Goal: Information Seeking & Learning: Learn about a topic

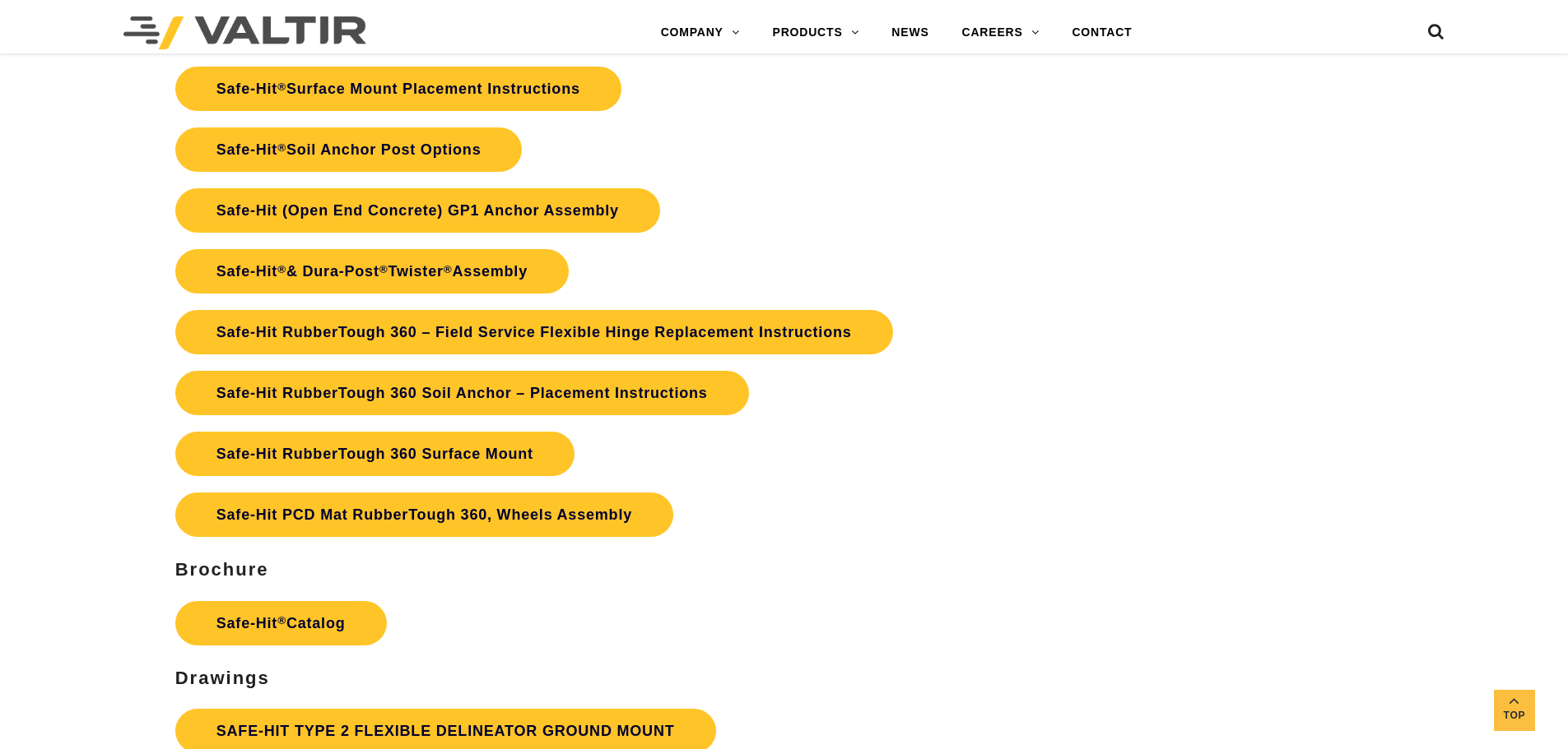
scroll to position [4114, 0]
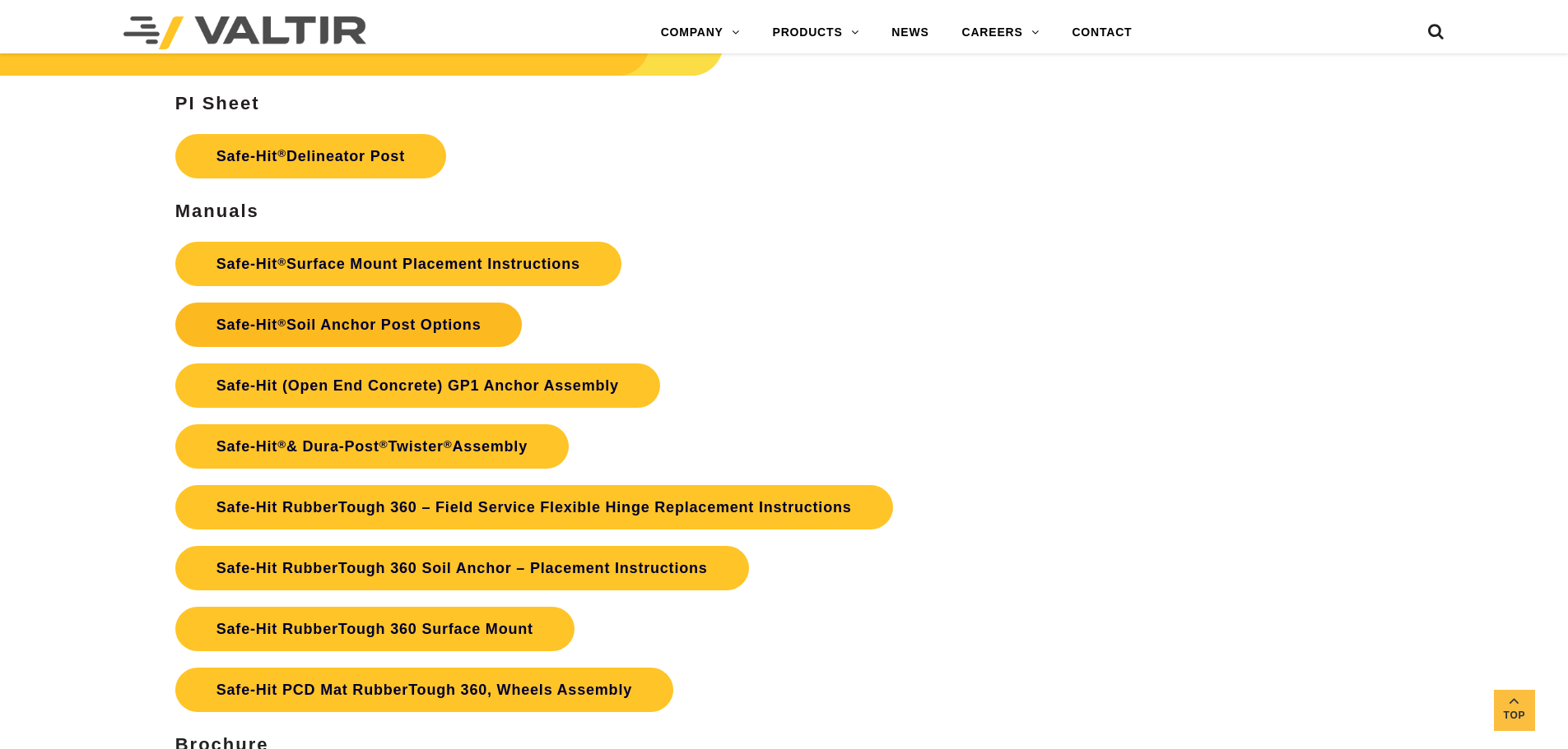
click at [414, 334] on link "Safe-Hit ® Soil Anchor Post Options" at bounding box center [348, 325] width 347 height 45
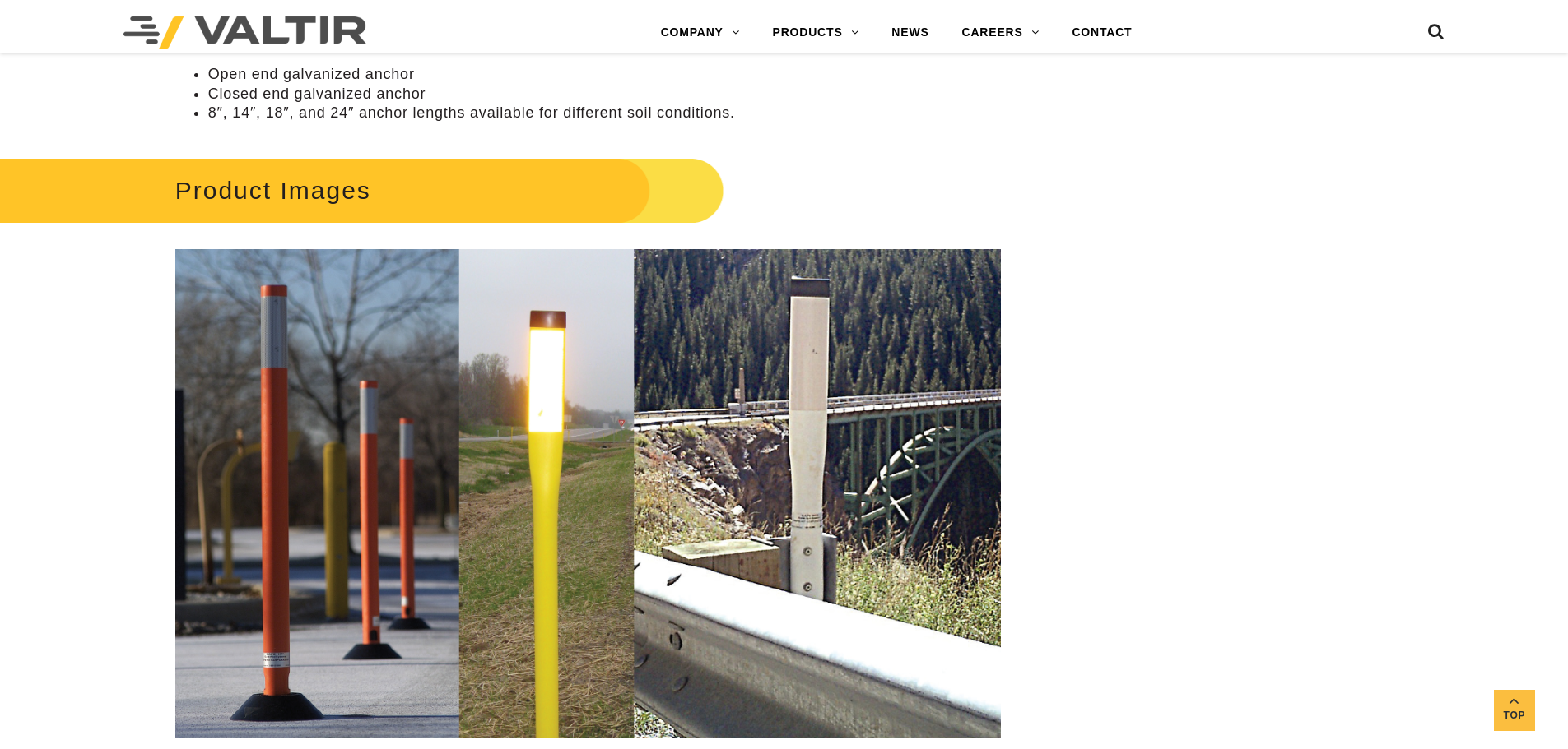
scroll to position [2715, 0]
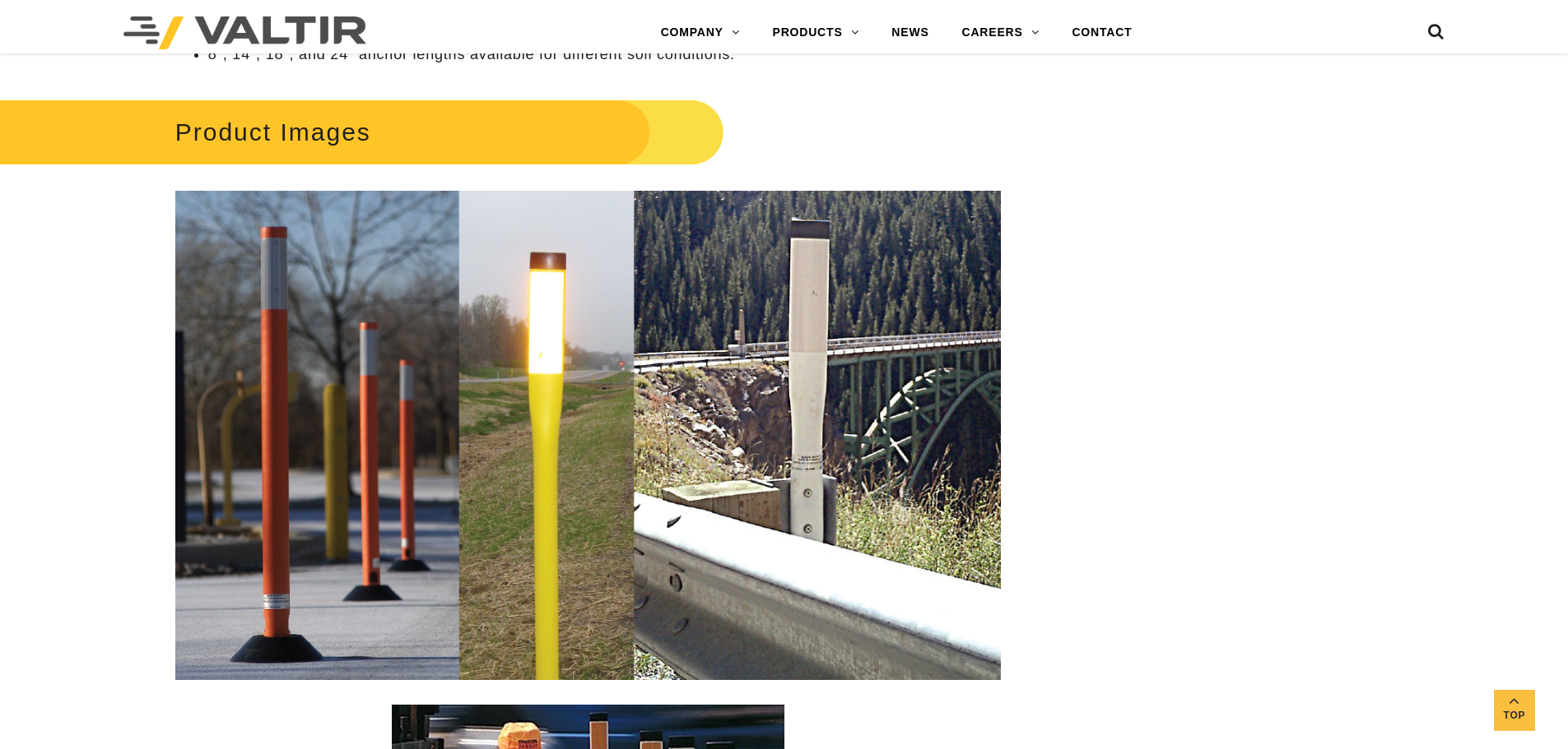
click at [531, 436] on img at bounding box center [588, 435] width 826 height 490
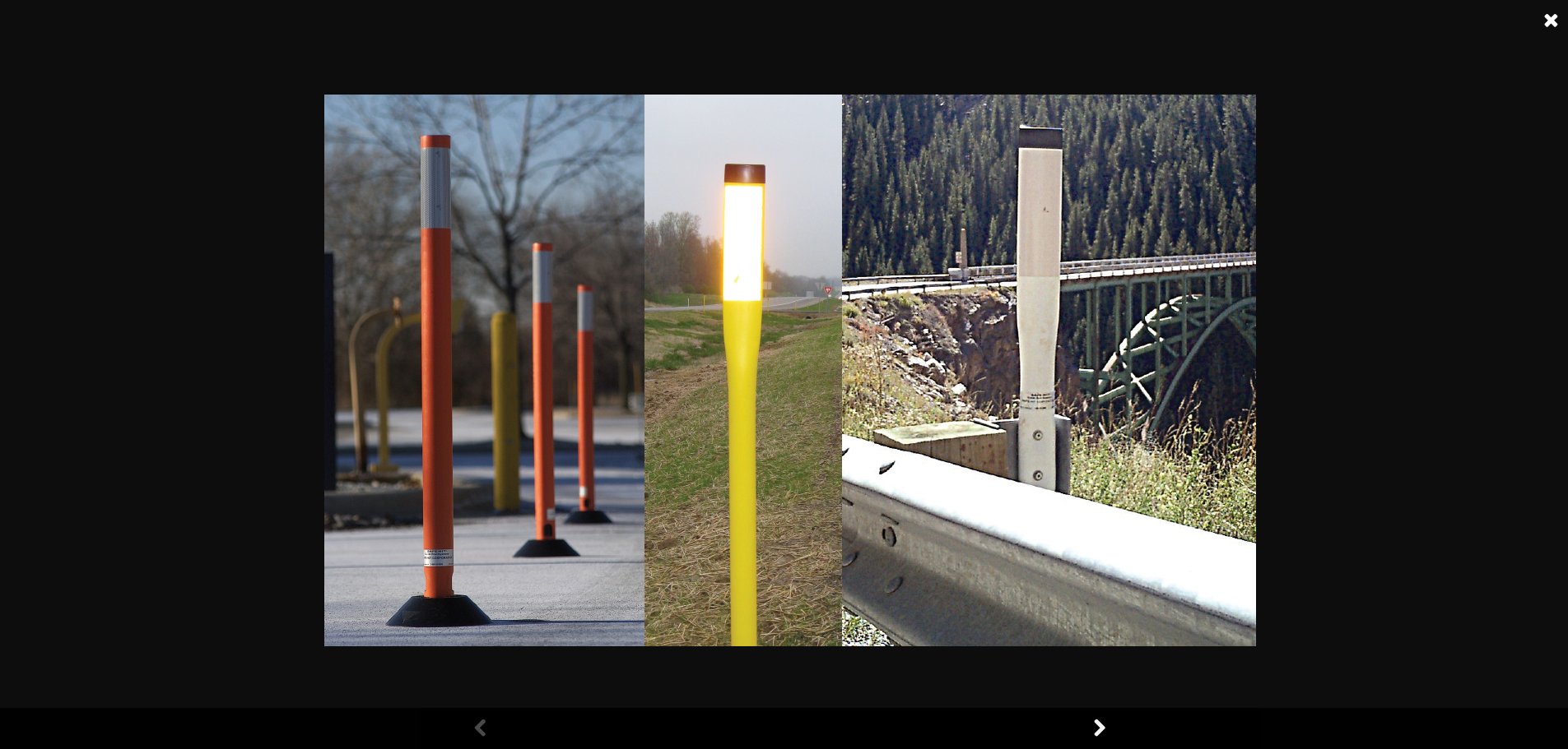
scroll to position [2880, 0]
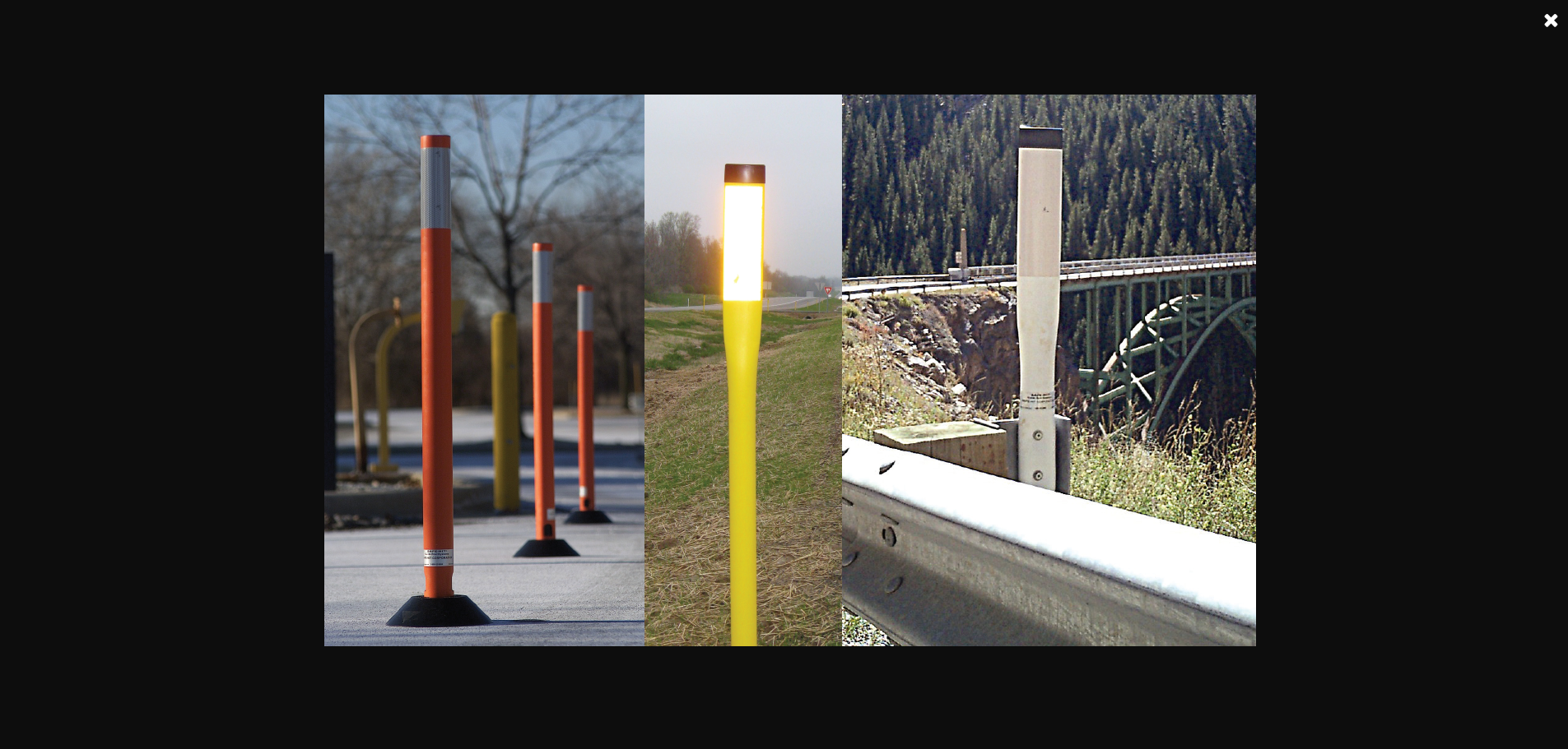
click at [1135, 716] on div at bounding box center [790, 374] width 1580 height 749
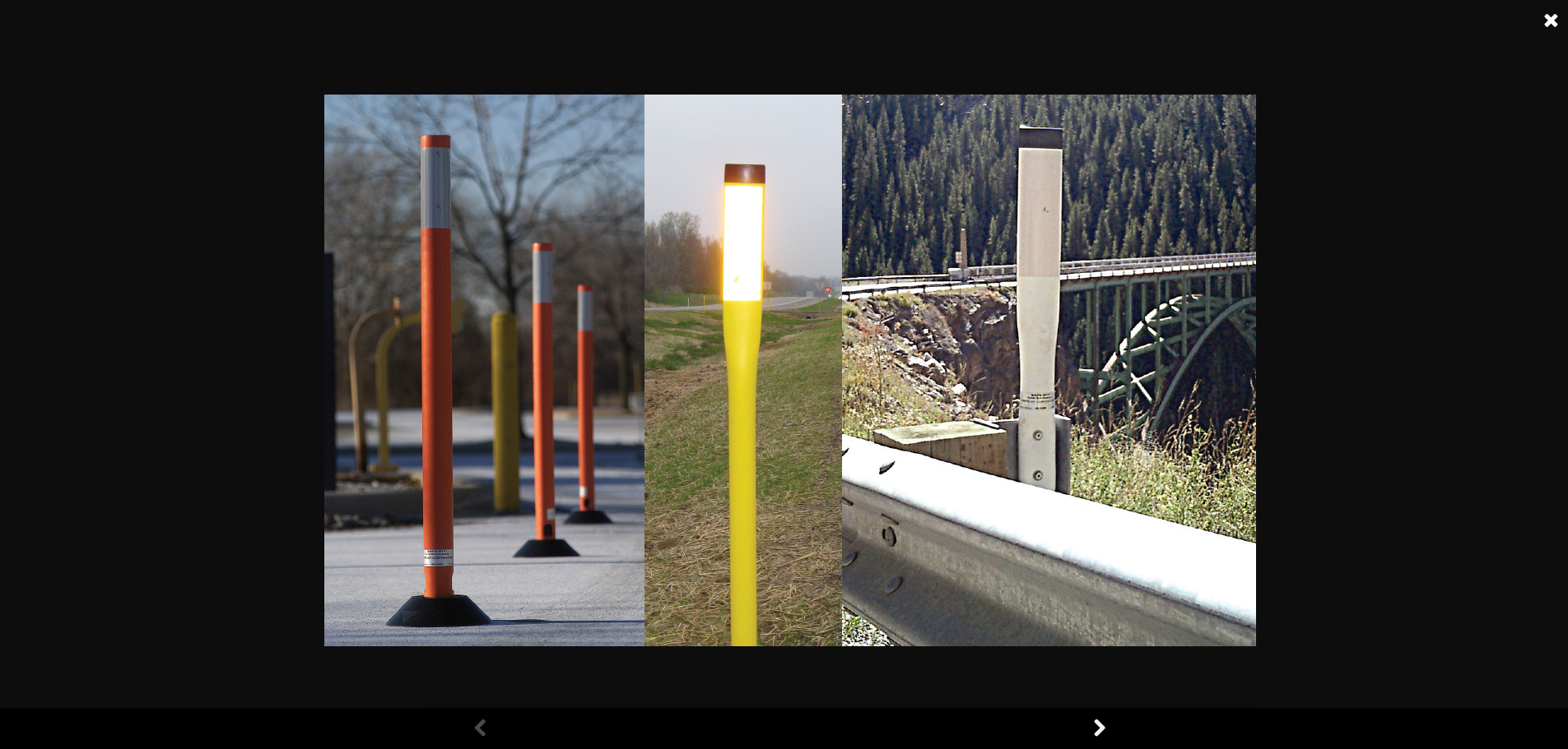
click at [1101, 729] on link at bounding box center [1099, 729] width 42 height 42
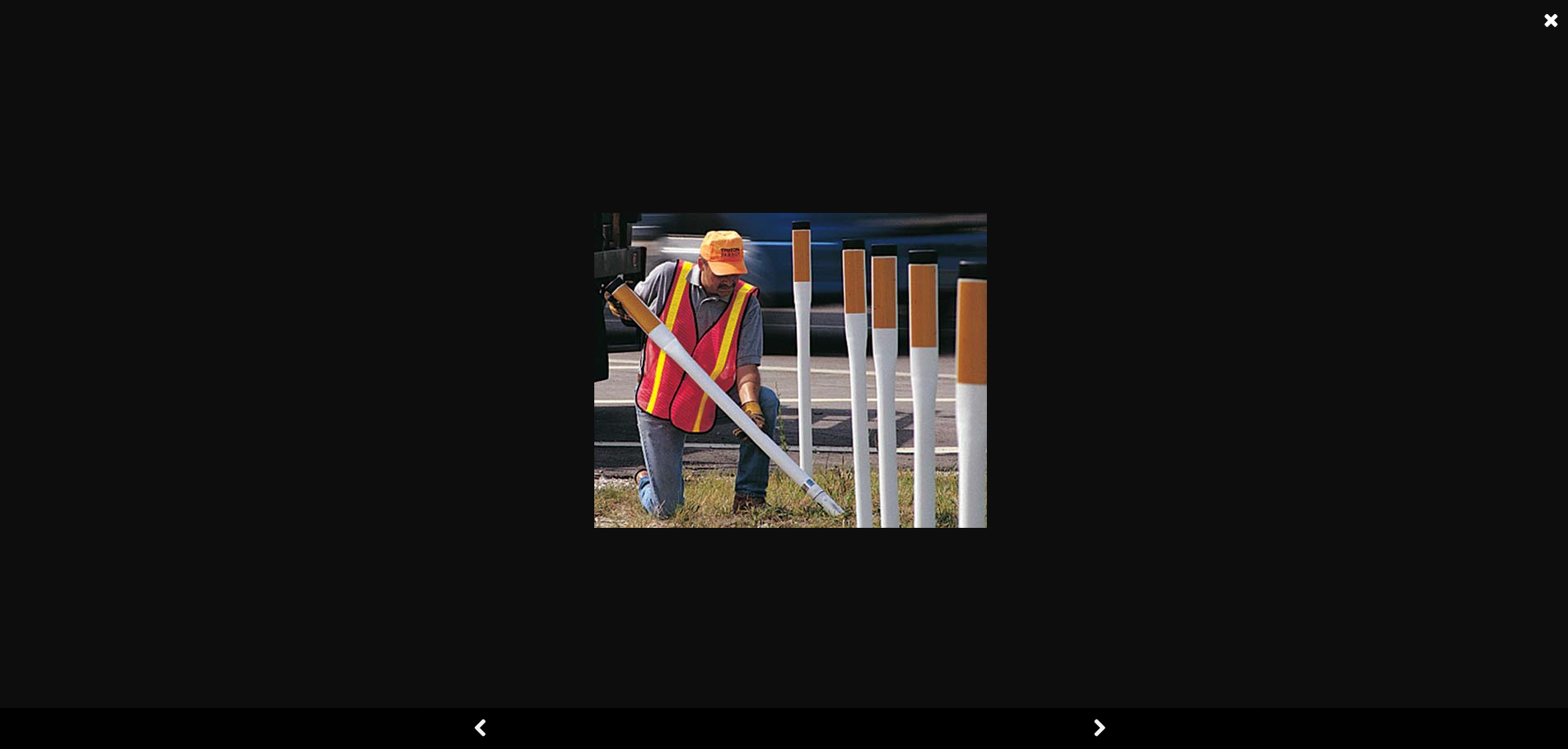
click at [1101, 729] on link at bounding box center [1099, 729] width 42 height 42
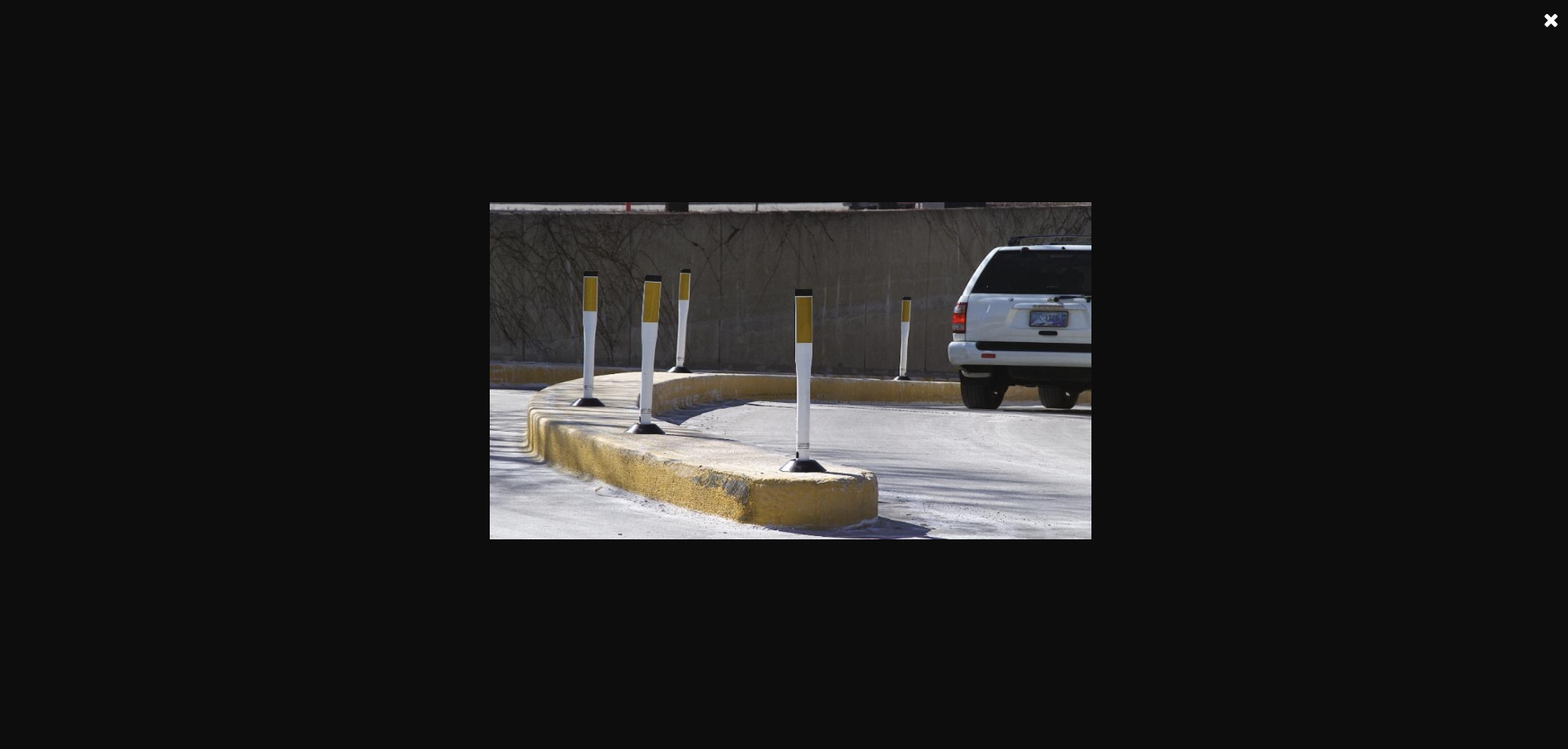
scroll to position [4114, 0]
click at [1552, 15] on link at bounding box center [1551, 20] width 42 height 42
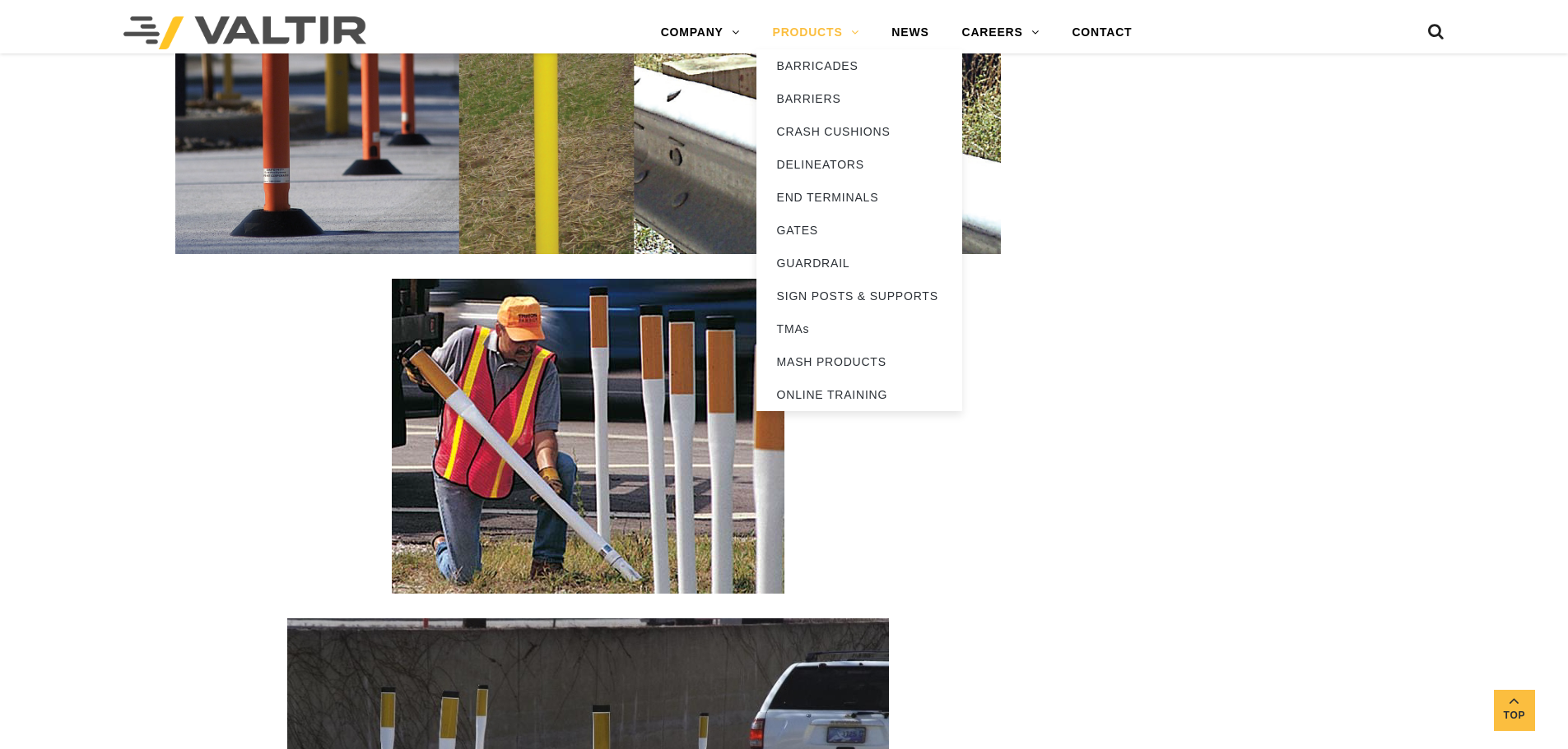
scroll to position [3127, 0]
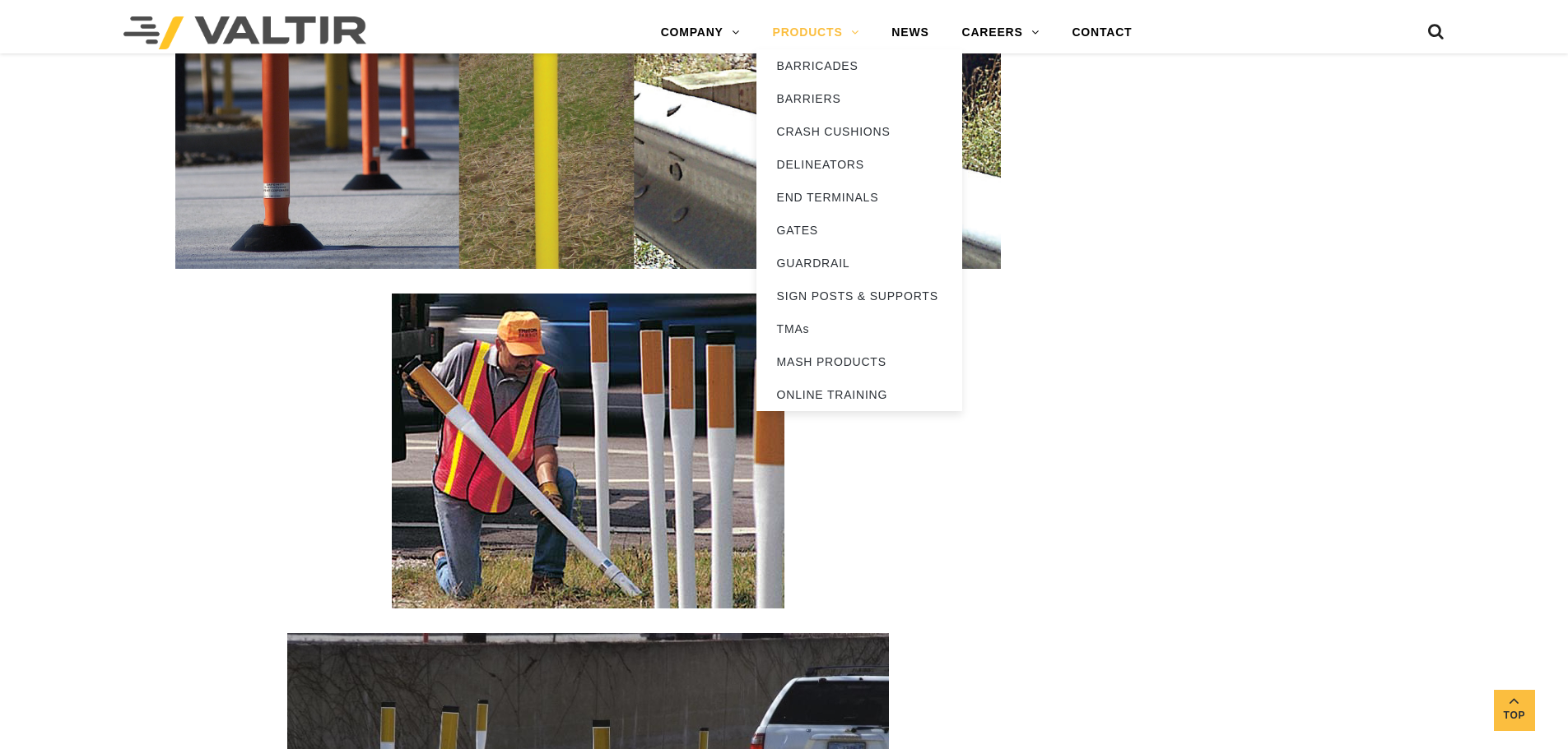
click at [809, 25] on link "PRODUCTS" at bounding box center [815, 33] width 119 height 33
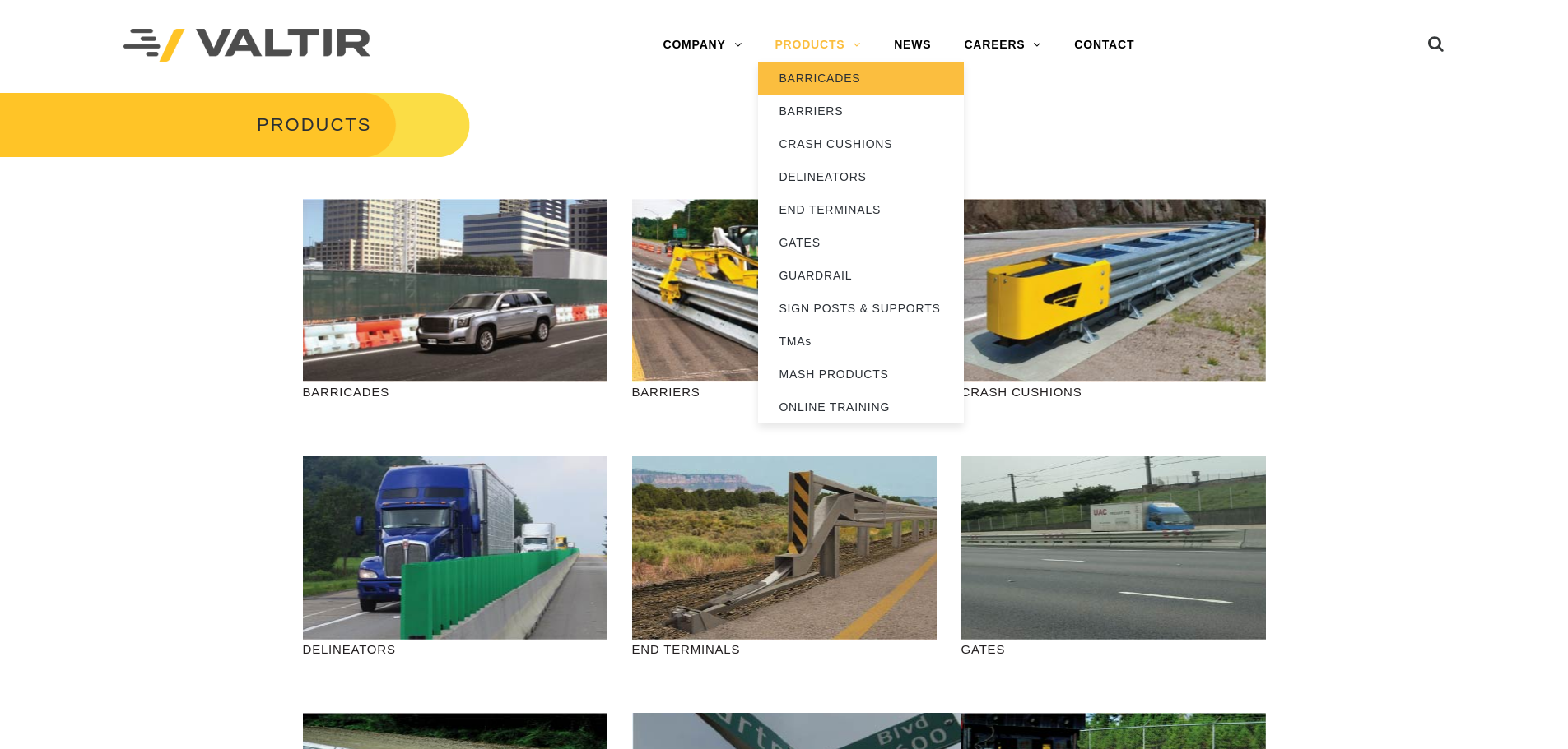
click at [814, 80] on link "BARRICADES" at bounding box center [860, 78] width 206 height 33
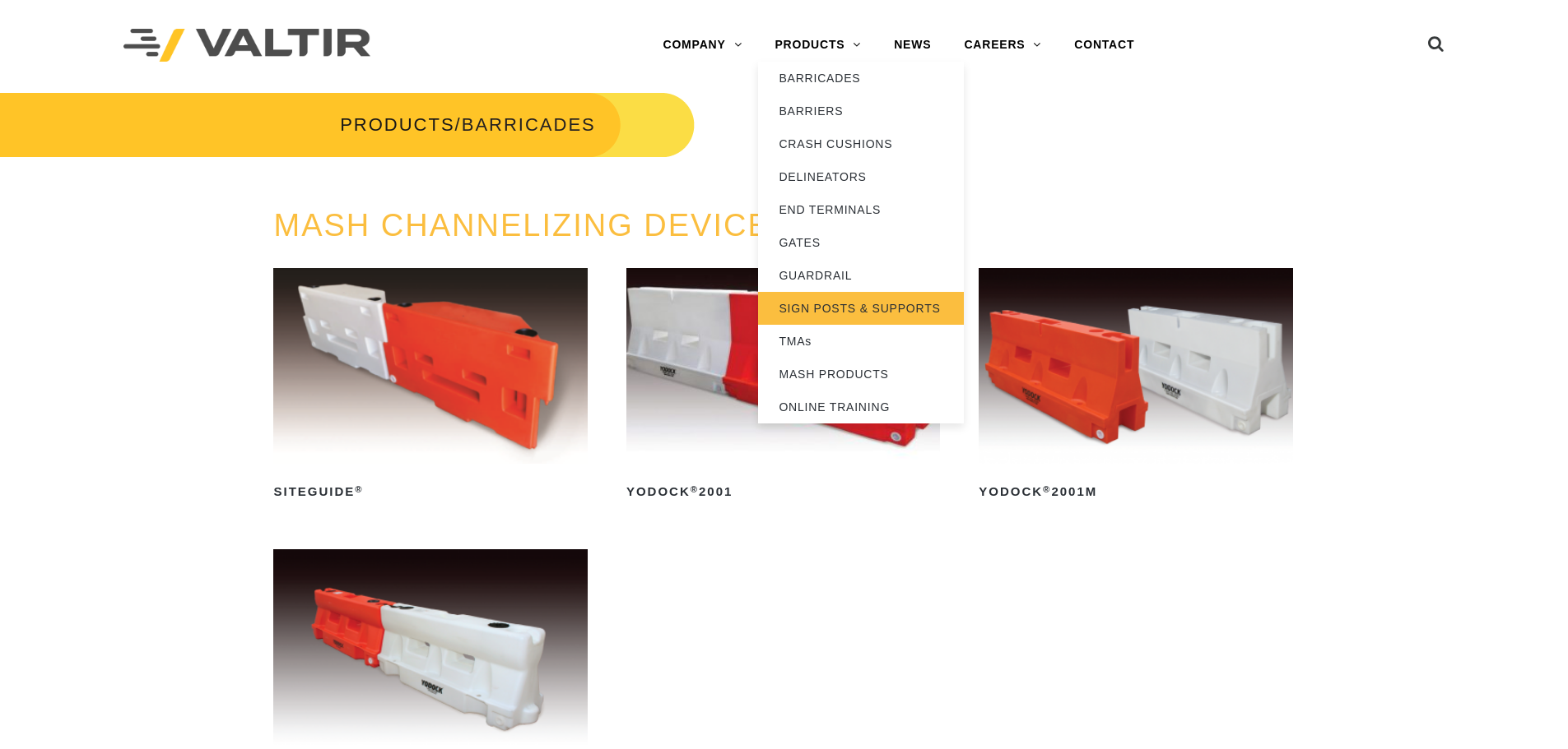
click at [847, 303] on link "SIGN POSTS & SUPPORTS" at bounding box center [860, 309] width 206 height 33
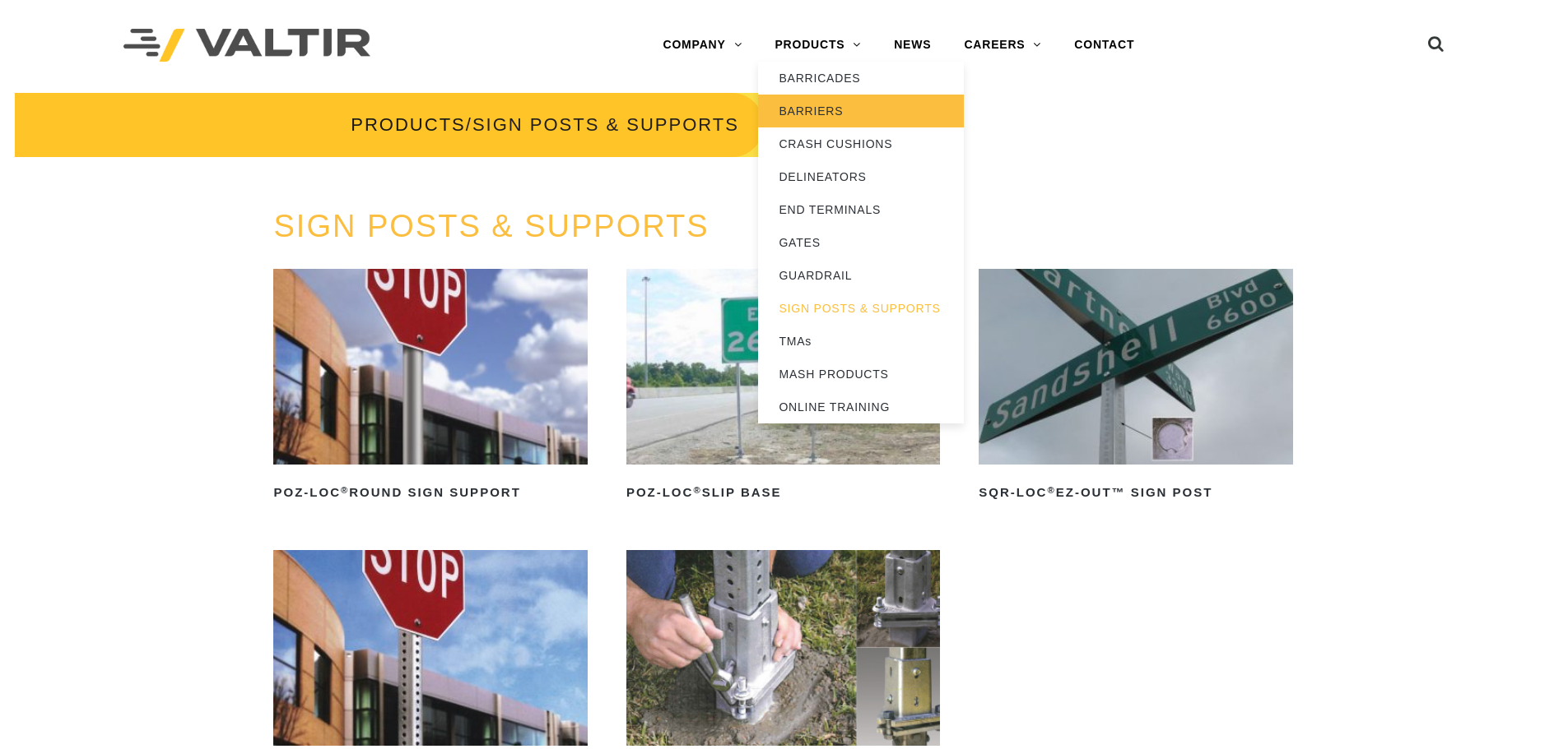
click at [826, 110] on link "BARRIERS" at bounding box center [860, 111] width 206 height 33
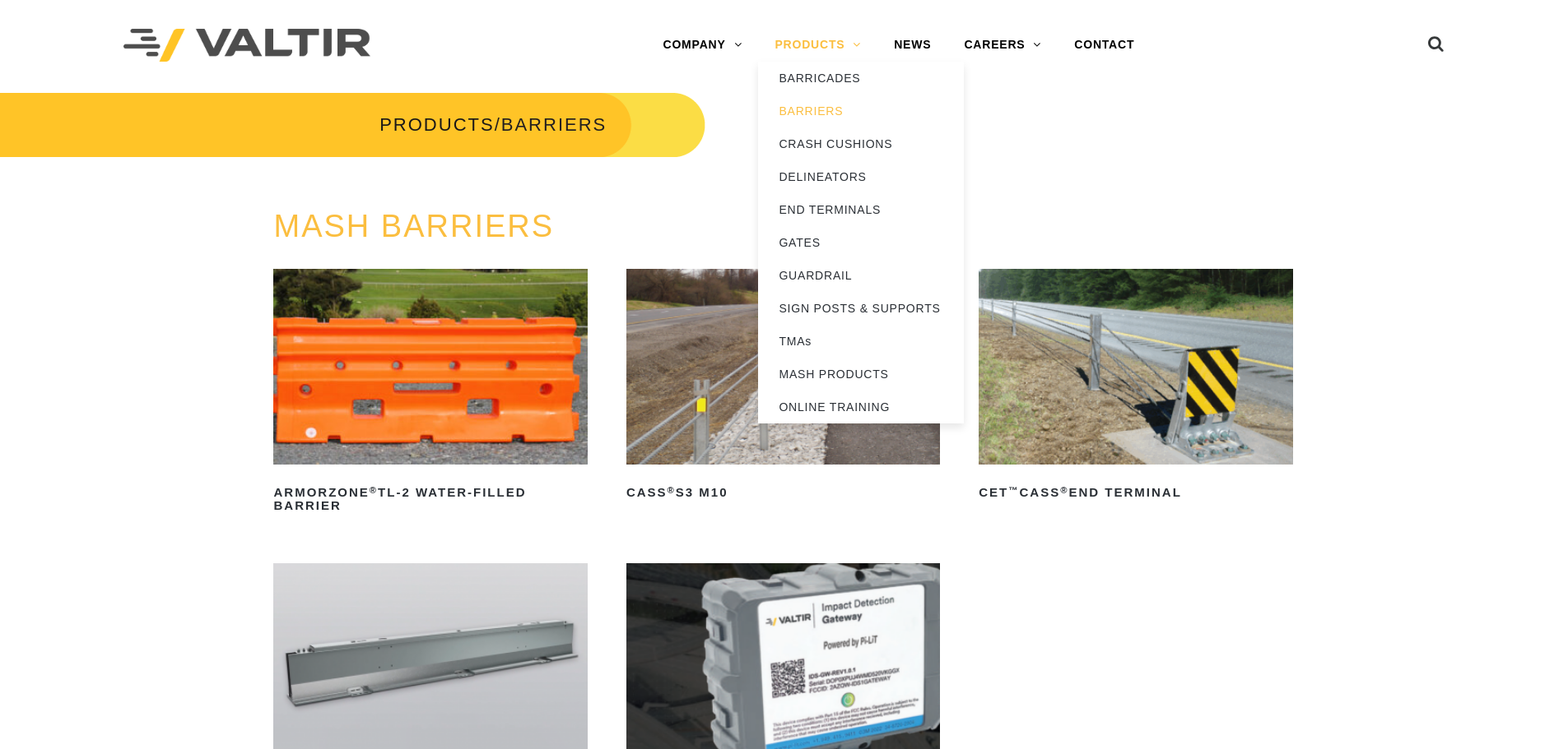
click at [831, 43] on link "PRODUCTS" at bounding box center [817, 45] width 119 height 33
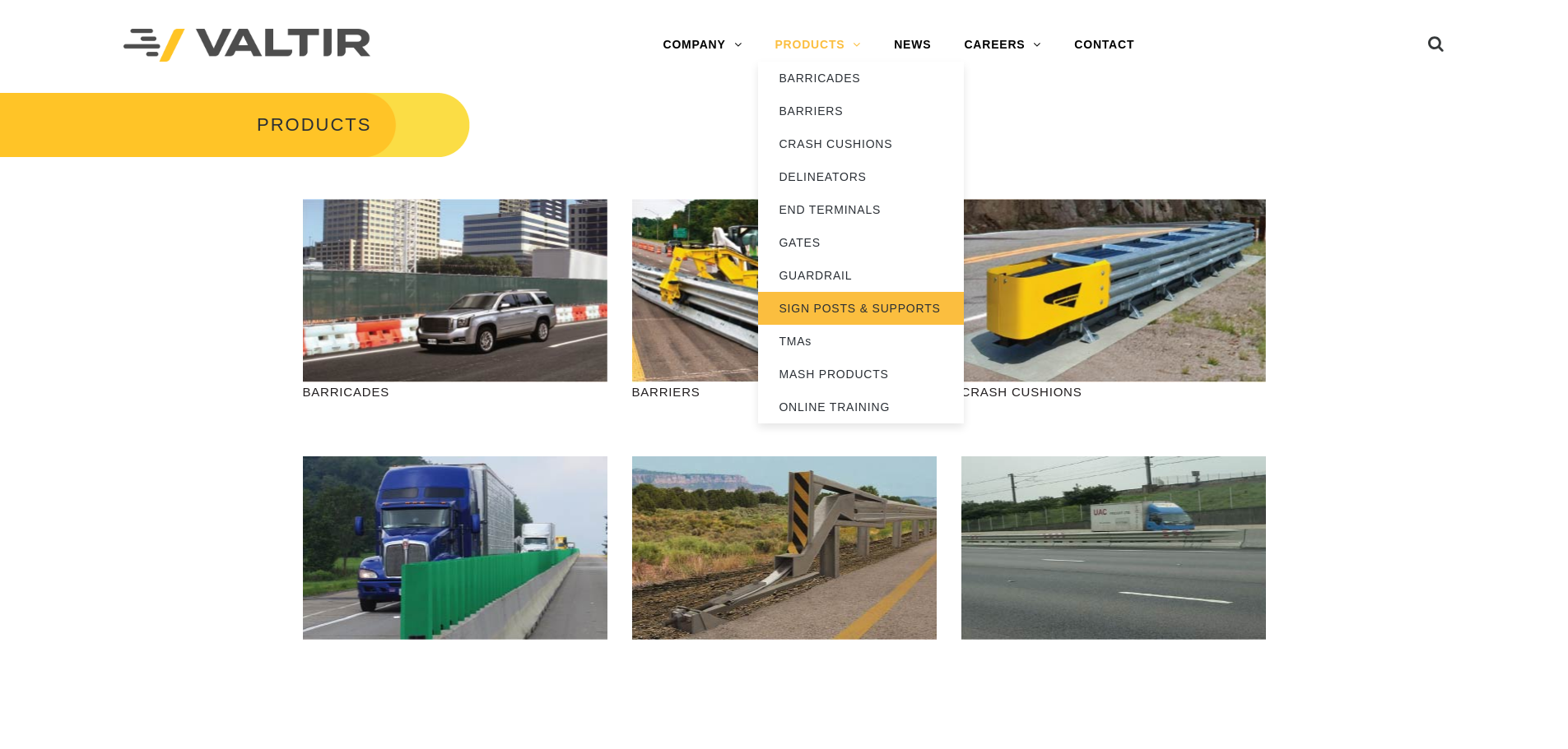
click at [843, 312] on link "SIGN POSTS & SUPPORTS" at bounding box center [860, 309] width 206 height 33
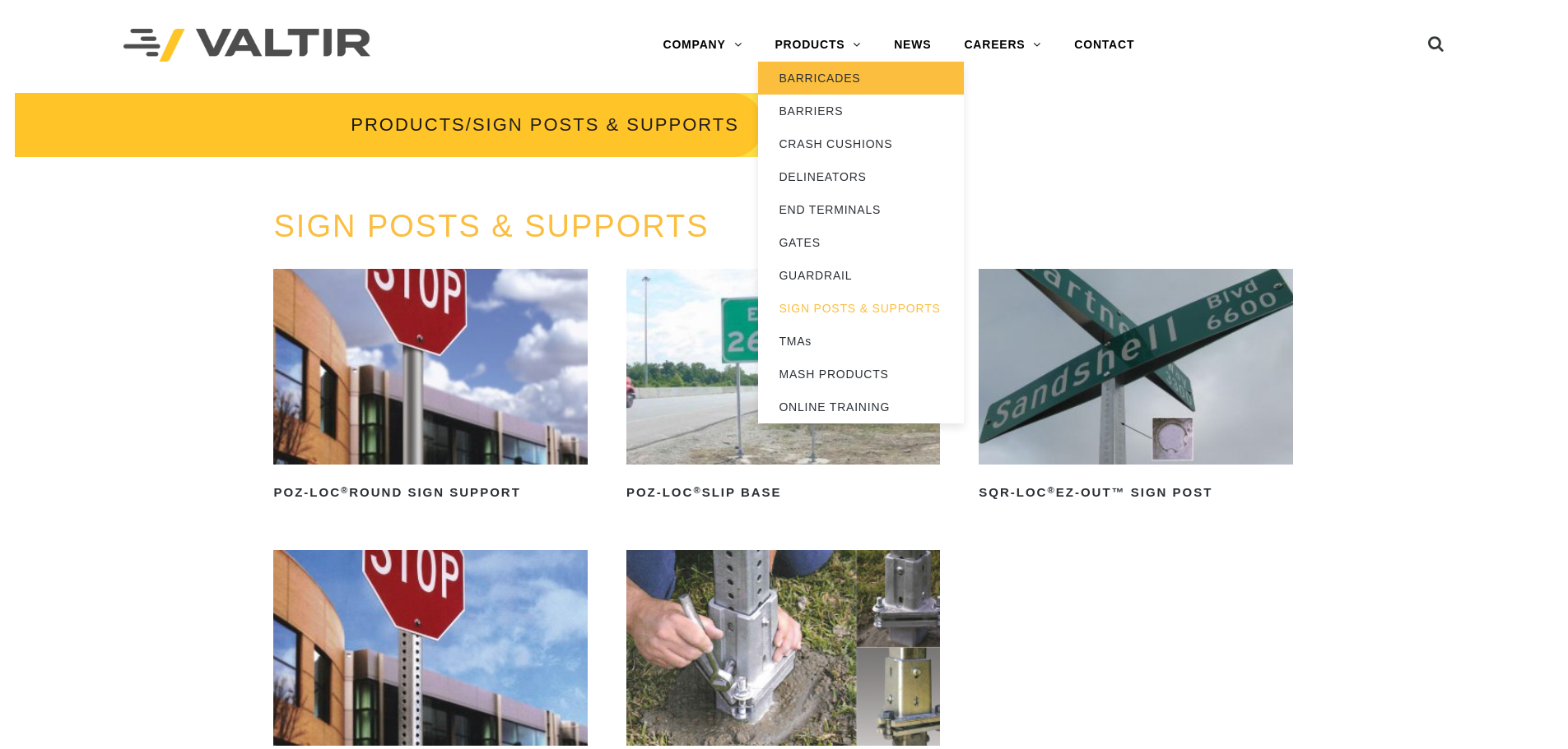
click at [810, 72] on link "BARRICADES" at bounding box center [860, 78] width 206 height 33
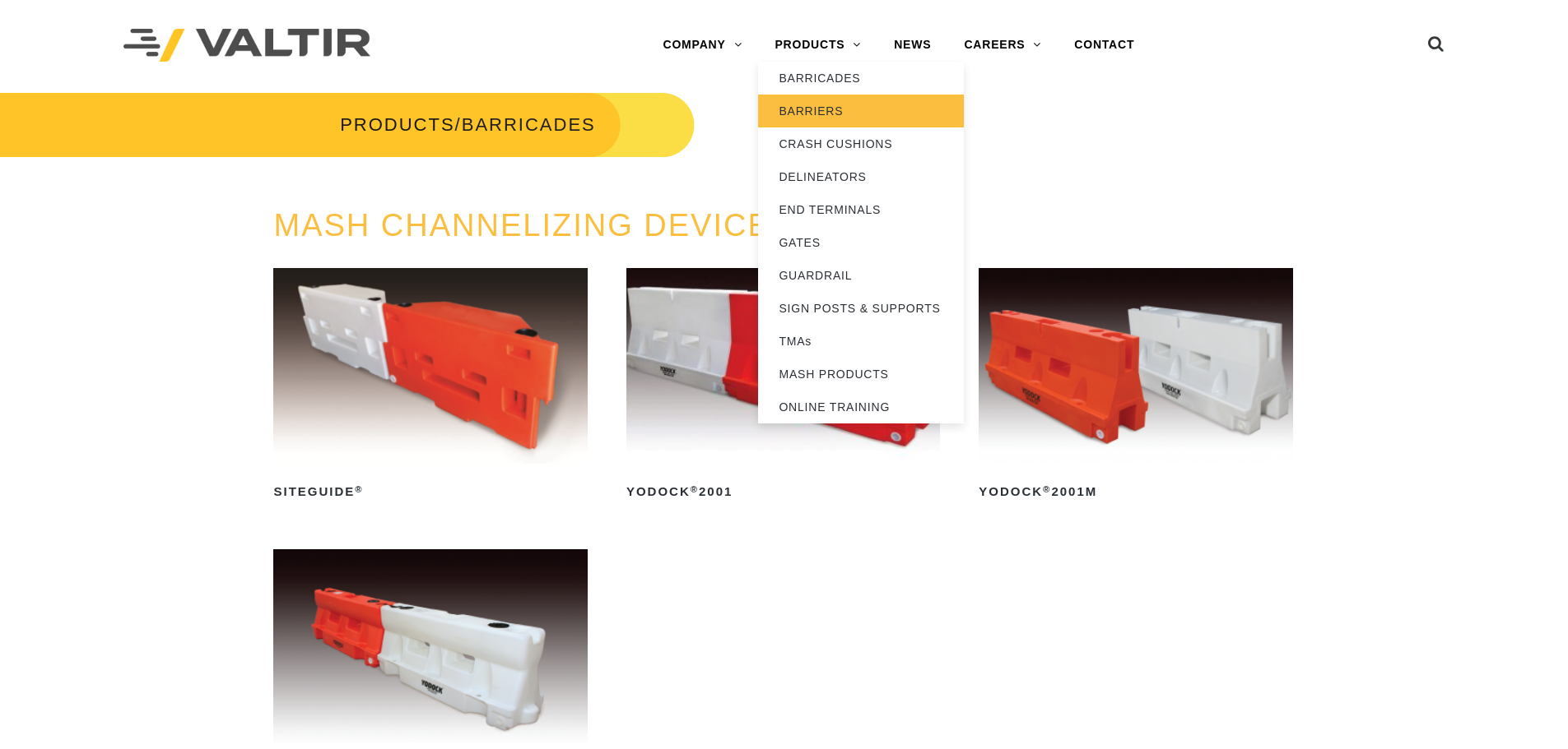
click at [833, 107] on link "BARRIERS" at bounding box center [860, 111] width 206 height 33
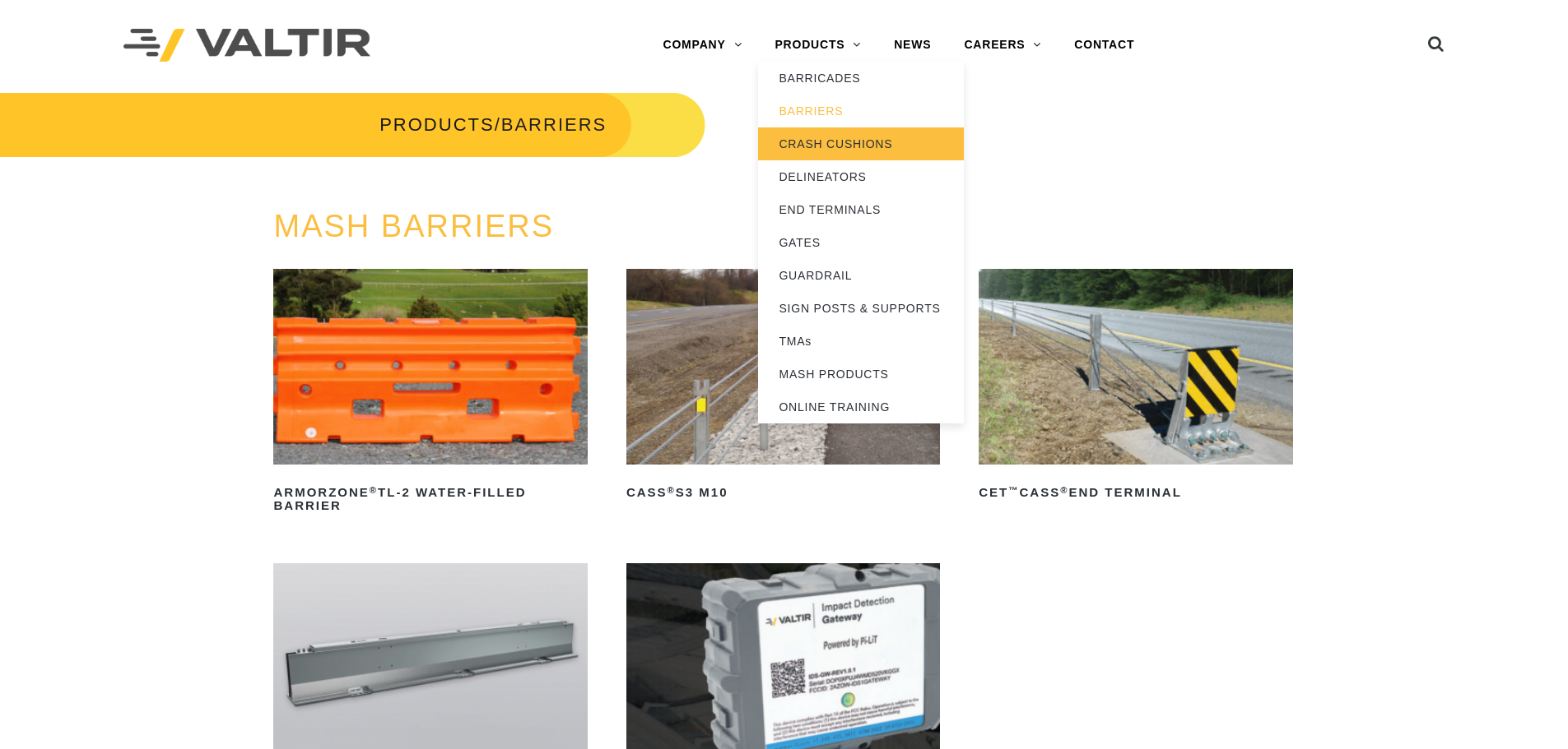
click at [833, 146] on link "CRASH CUSHIONS" at bounding box center [860, 144] width 206 height 33
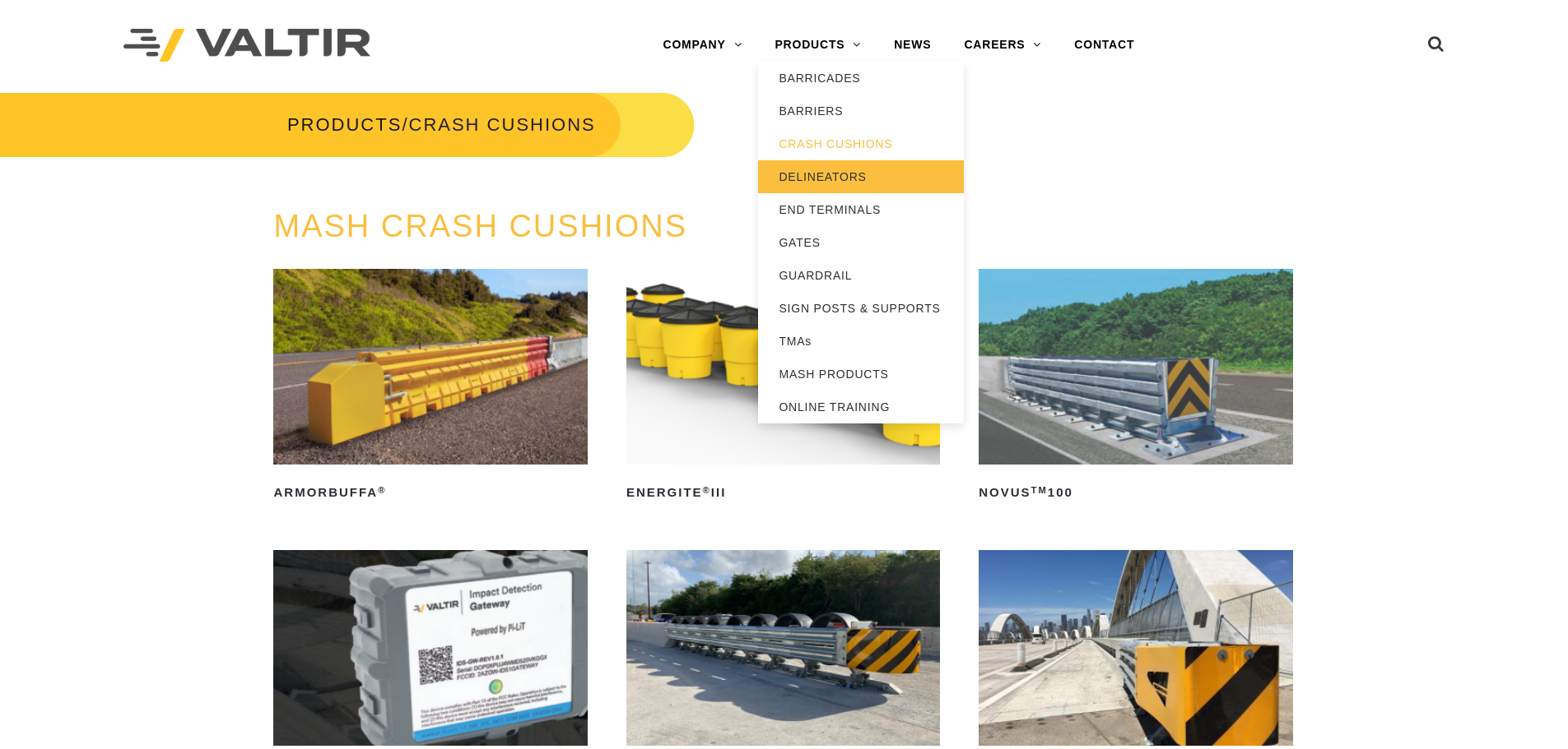
click at [841, 176] on link "DELINEATORS" at bounding box center [860, 177] width 206 height 33
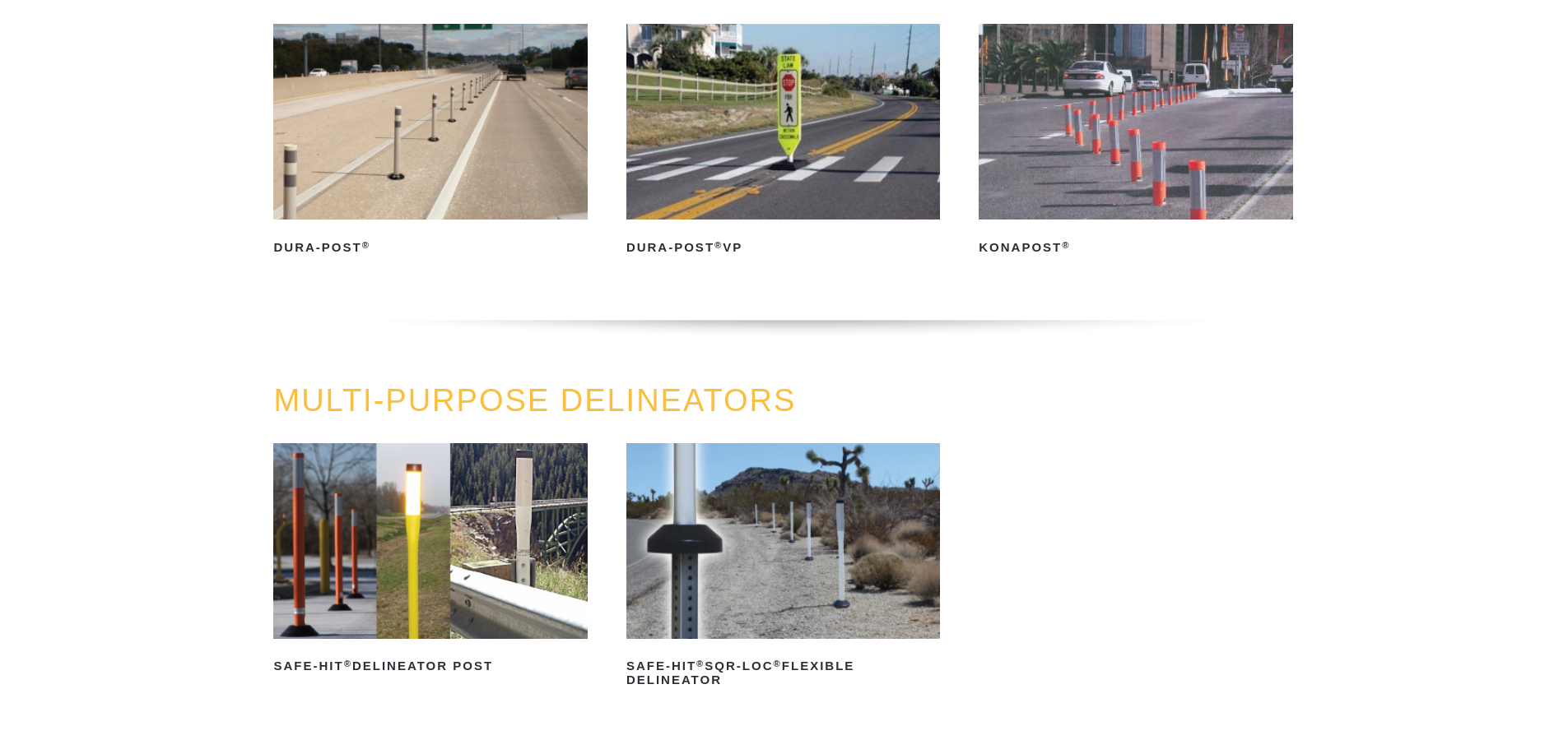
scroll to position [247, 0]
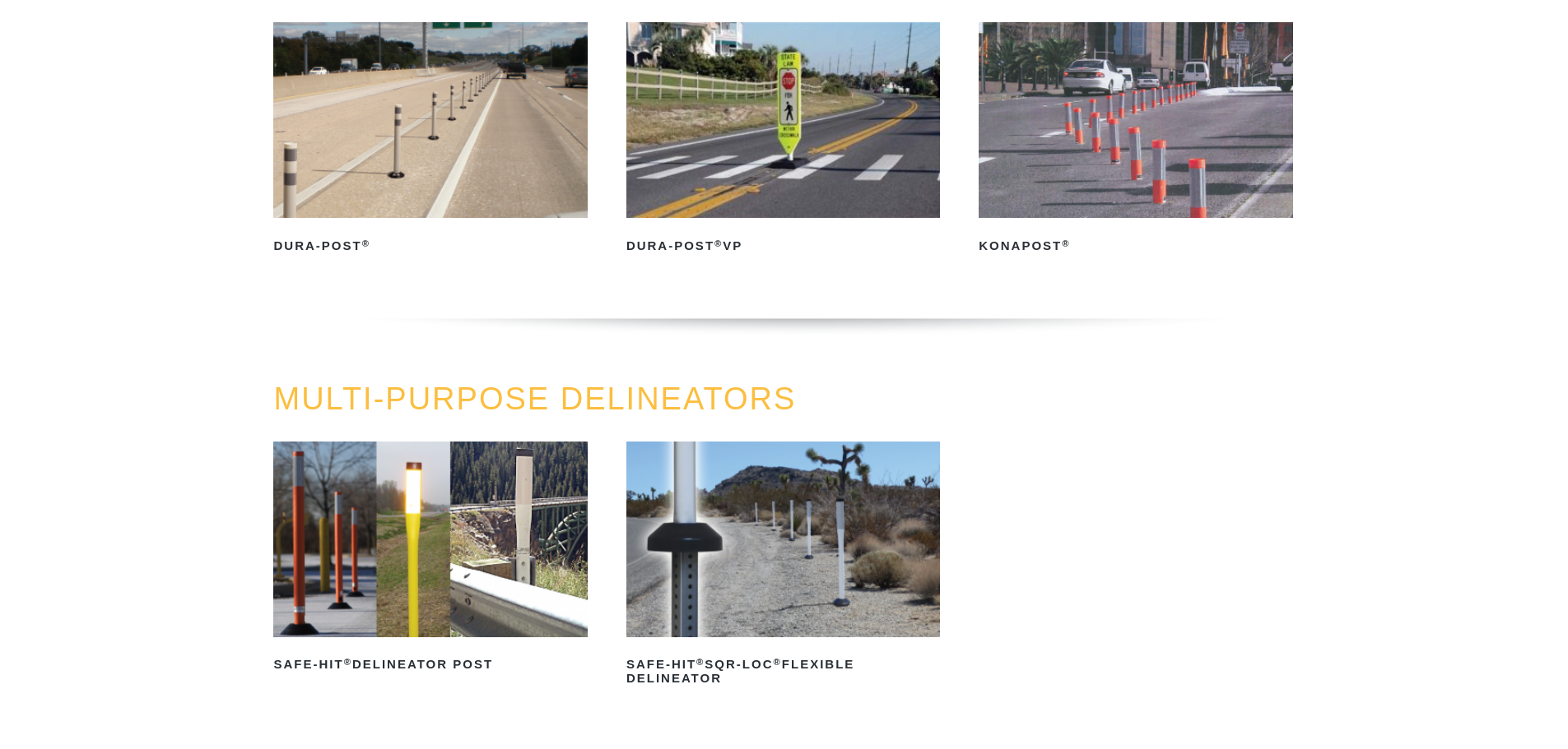
click at [426, 538] on img at bounding box center [430, 540] width 314 height 195
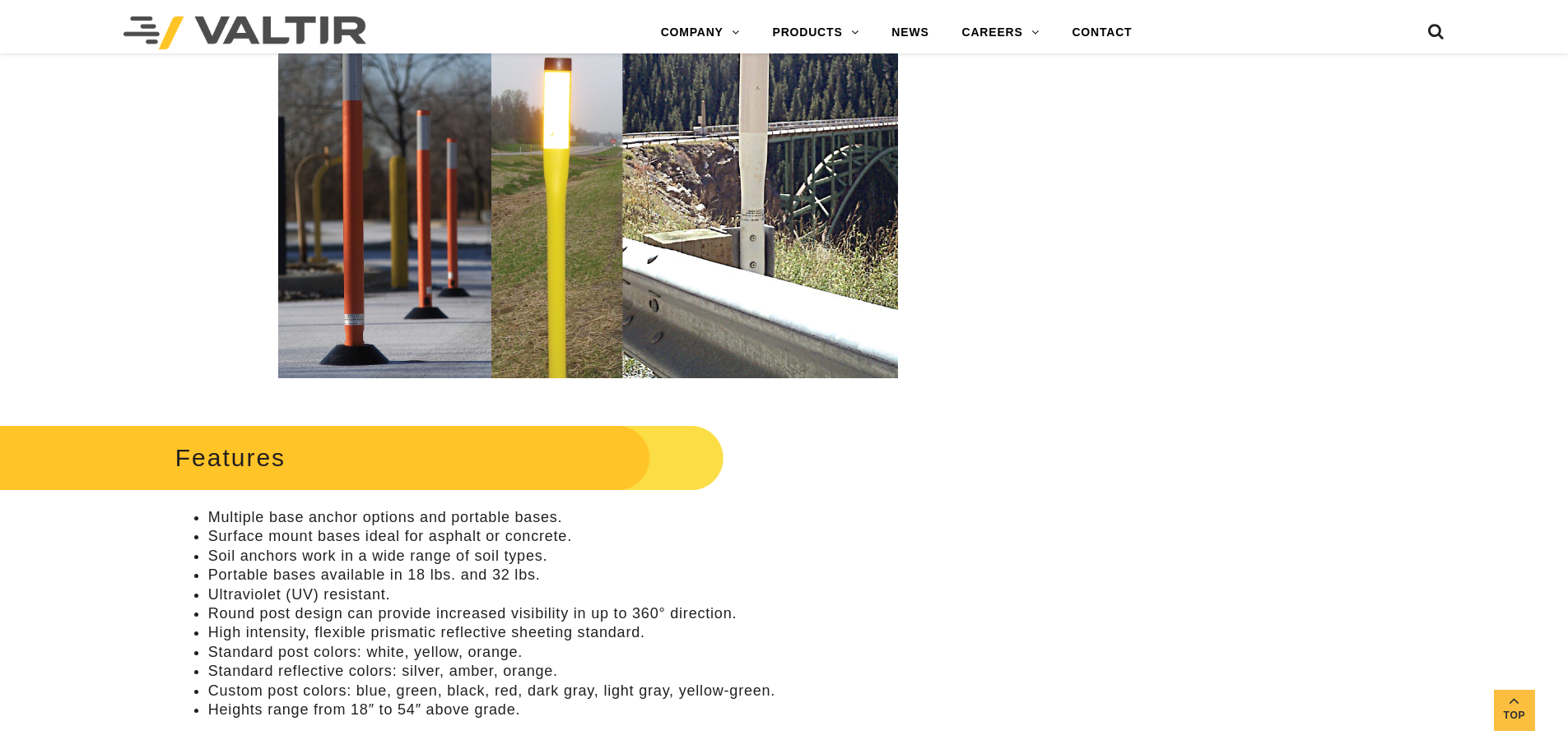
scroll to position [411, 0]
